Goal: Task Accomplishment & Management: Manage account settings

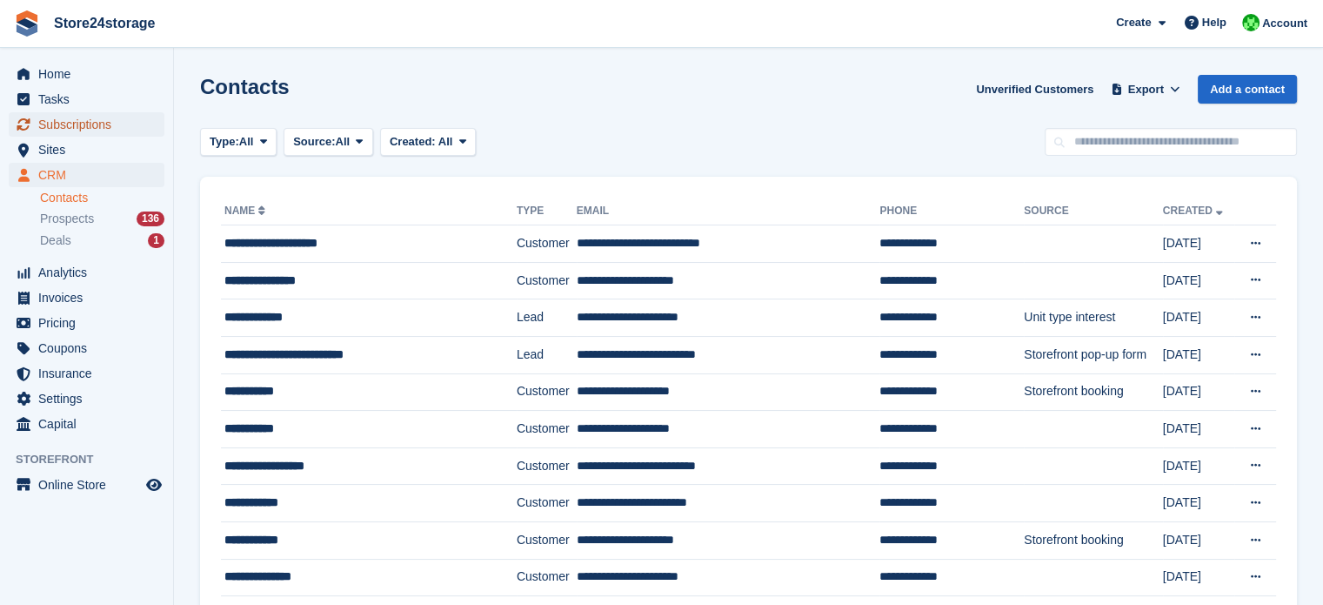
click at [86, 129] on span "Subscriptions" at bounding box center [90, 124] width 104 height 24
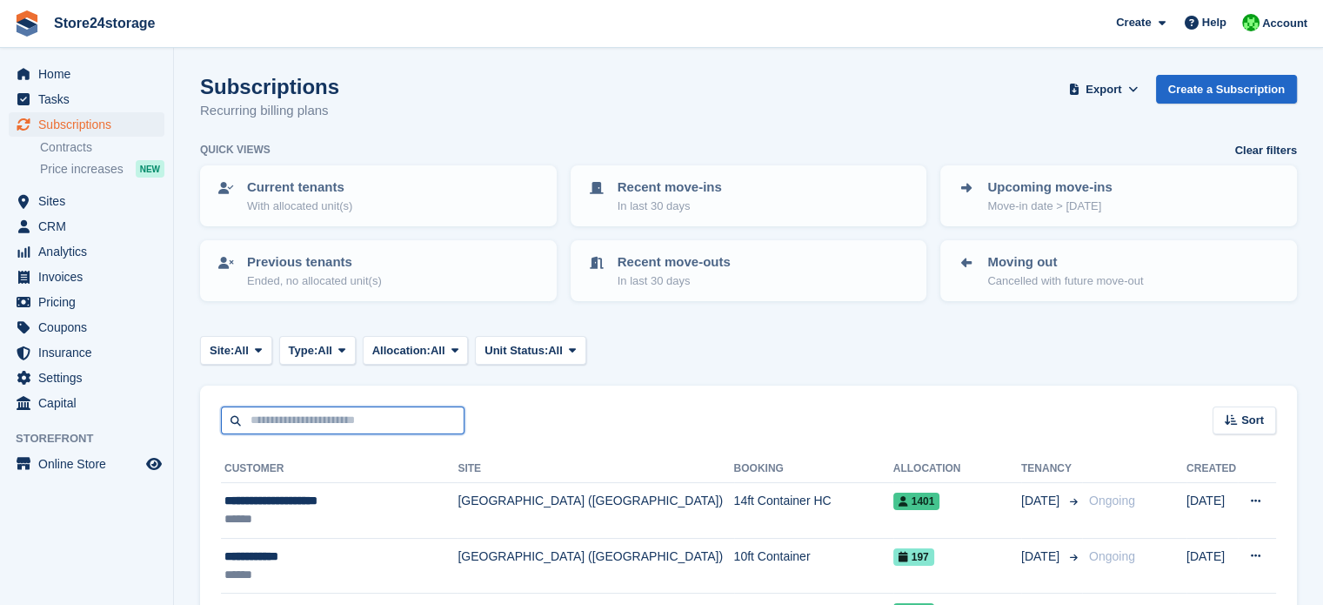
click at [281, 424] on input "text" at bounding box center [343, 420] width 244 height 29
type input "*******"
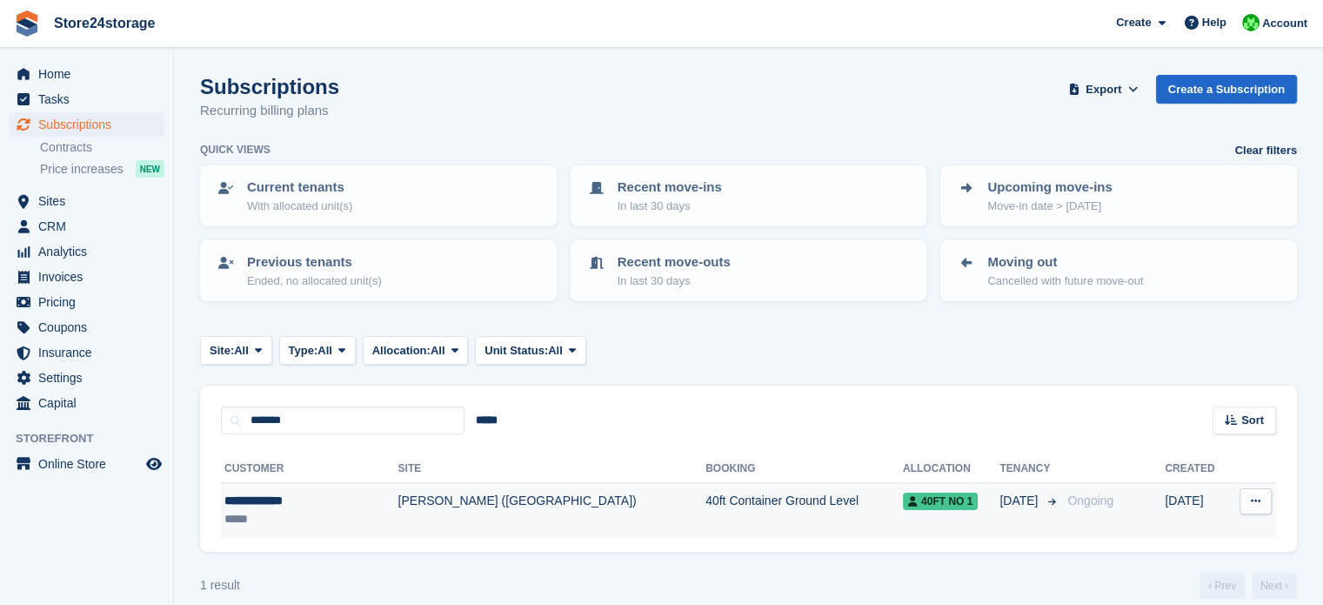
click at [706, 499] on td "40ft Container Ground Level" at bounding box center [805, 510] width 198 height 55
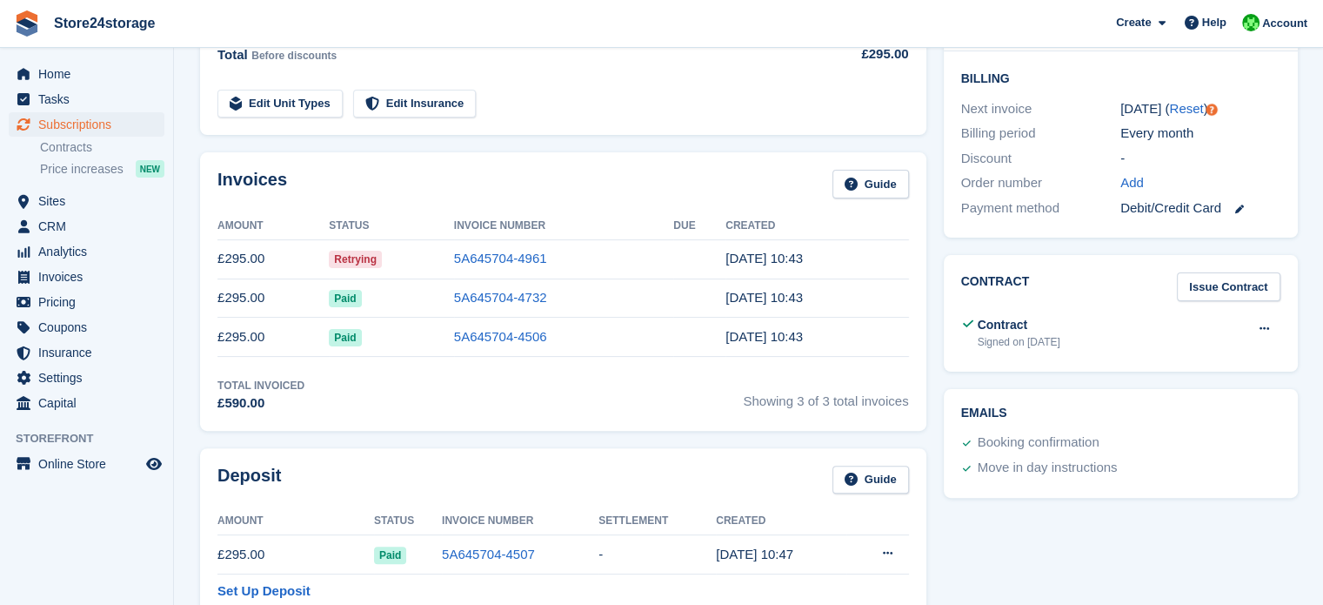
scroll to position [435, 0]
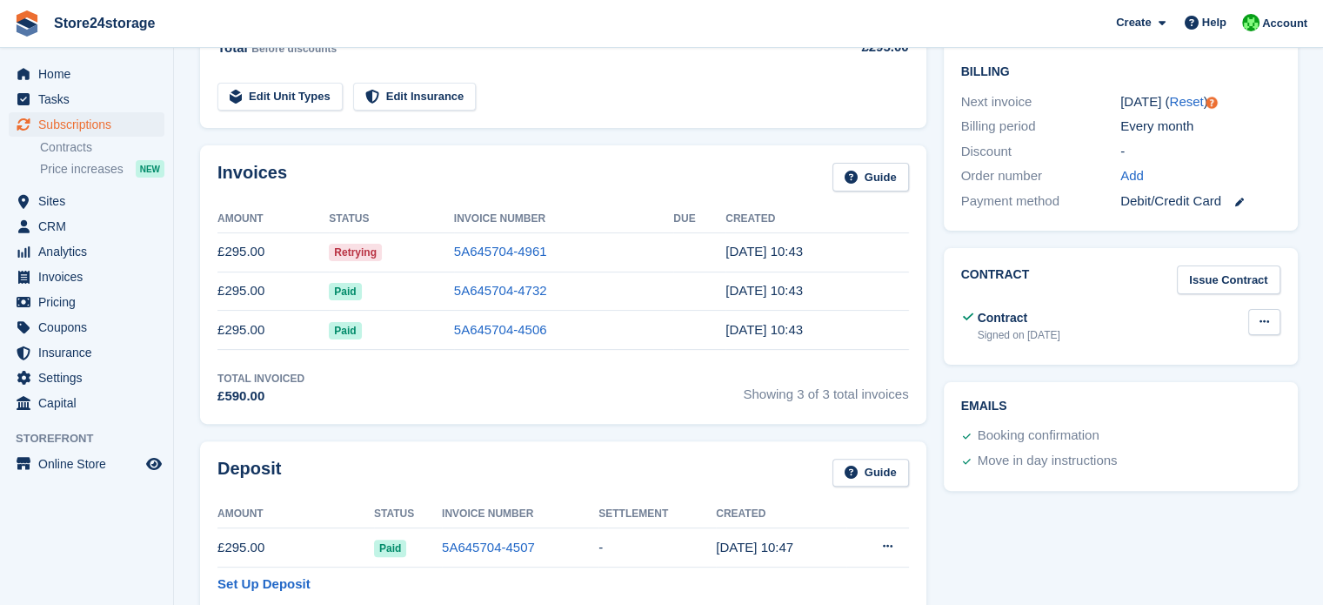
click at [1267, 316] on icon at bounding box center [1265, 321] width 10 height 11
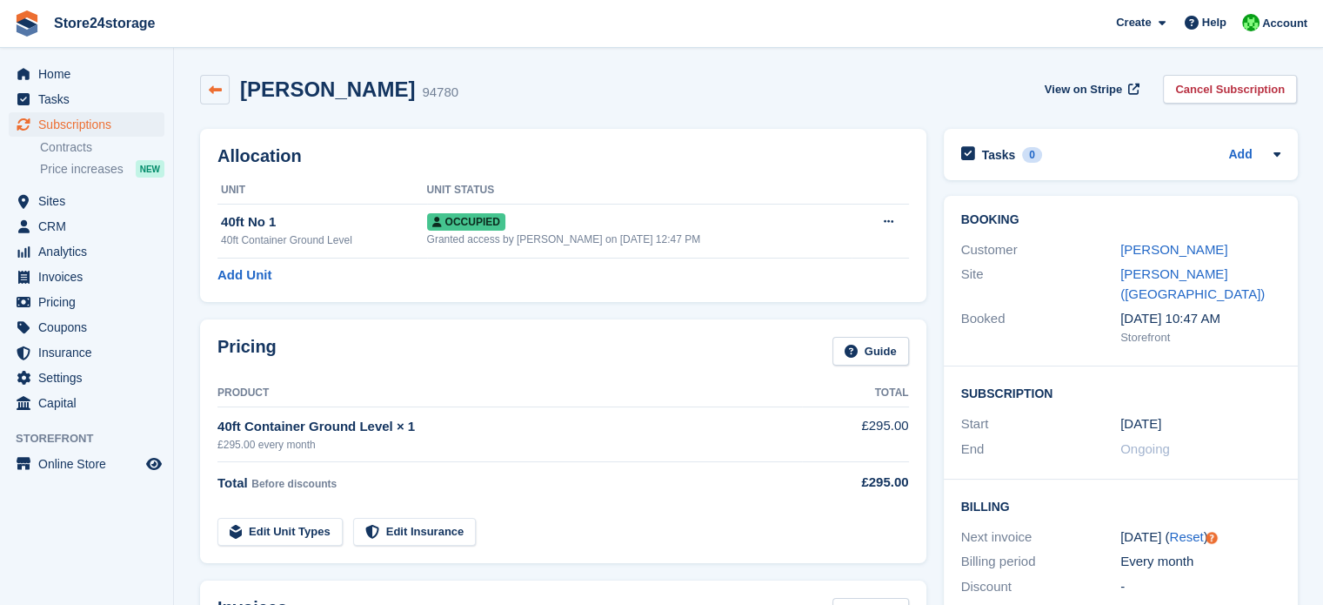
click at [216, 90] on icon at bounding box center [215, 90] width 13 height 13
